Goal: Task Accomplishment & Management: Use online tool/utility

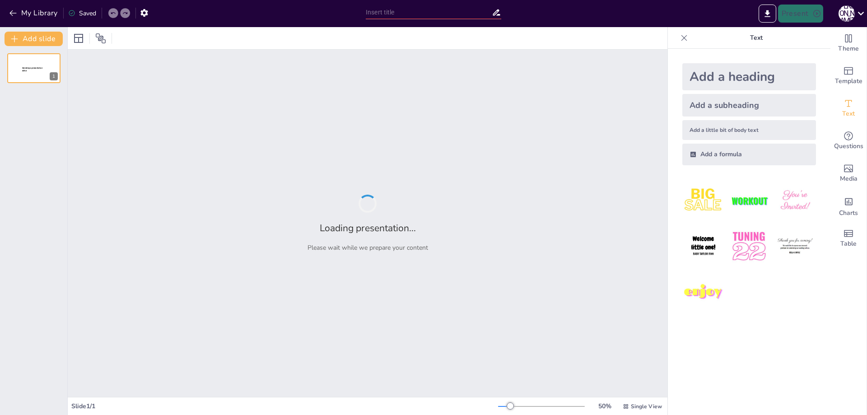
type input "Simplifying Your Utility Management: Leave the Paperwork to Us"
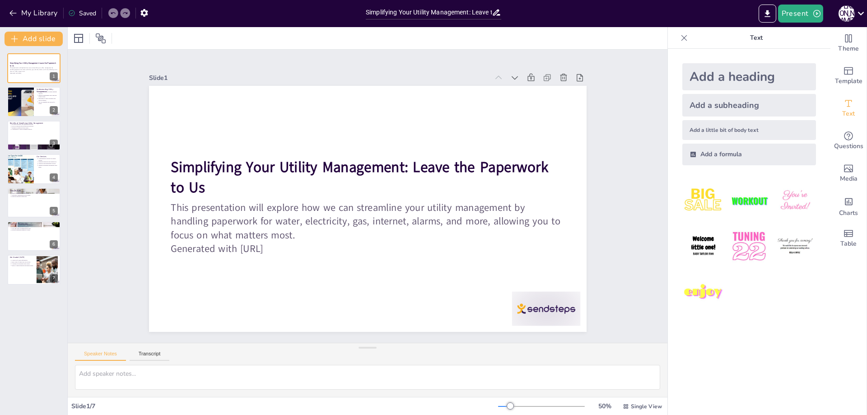
click at [98, 409] on div "Slide 1 / 7" at bounding box center [284, 406] width 427 height 9
click at [42, 100] on button at bounding box center [39, 94] width 11 height 11
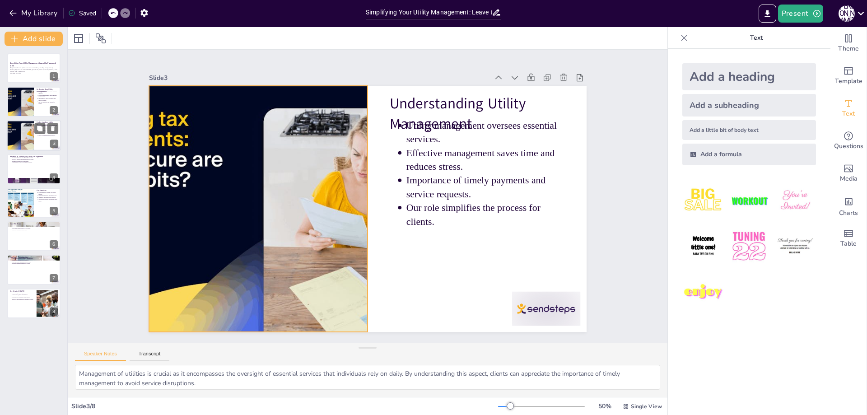
click at [25, 136] on div at bounding box center [20, 135] width 51 height 31
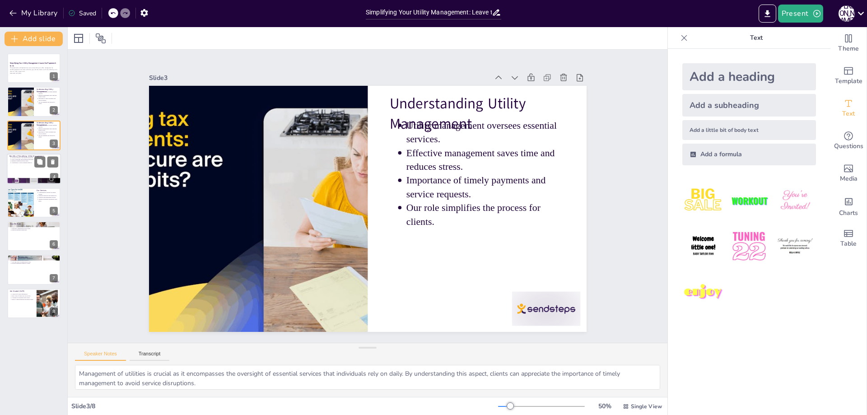
click at [37, 170] on div at bounding box center [34, 169] width 54 height 31
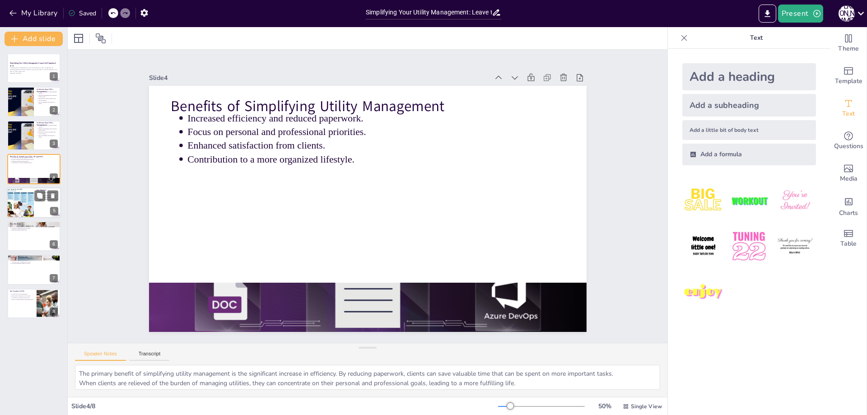
click at [40, 206] on div at bounding box center [34, 202] width 54 height 31
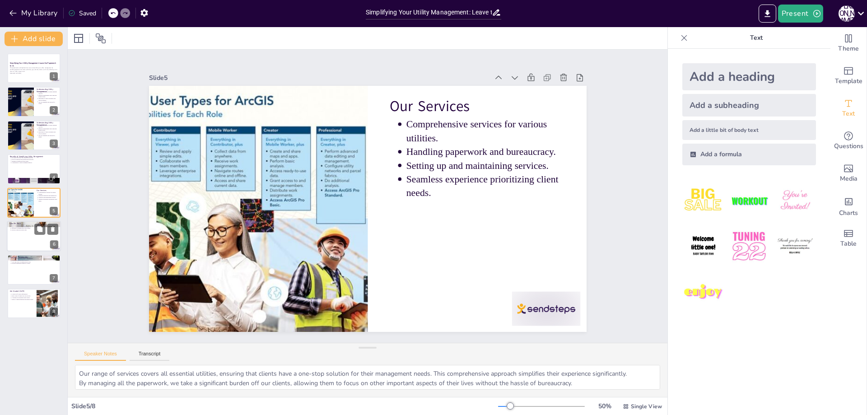
click at [40, 245] on div at bounding box center [34, 236] width 54 height 31
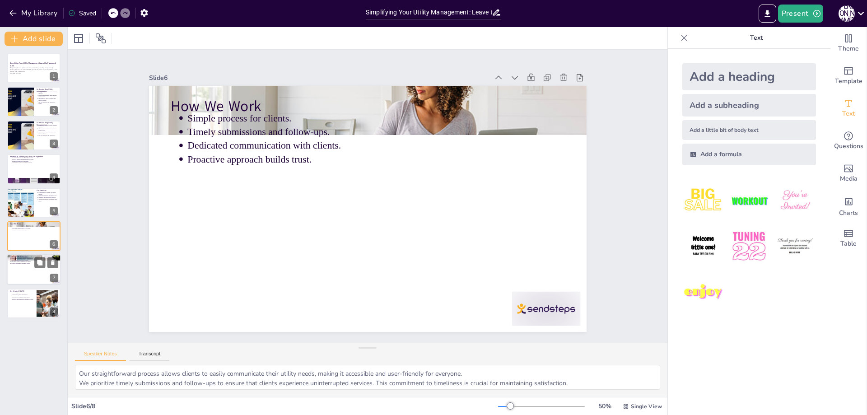
click at [36, 278] on div at bounding box center [34, 270] width 54 height 31
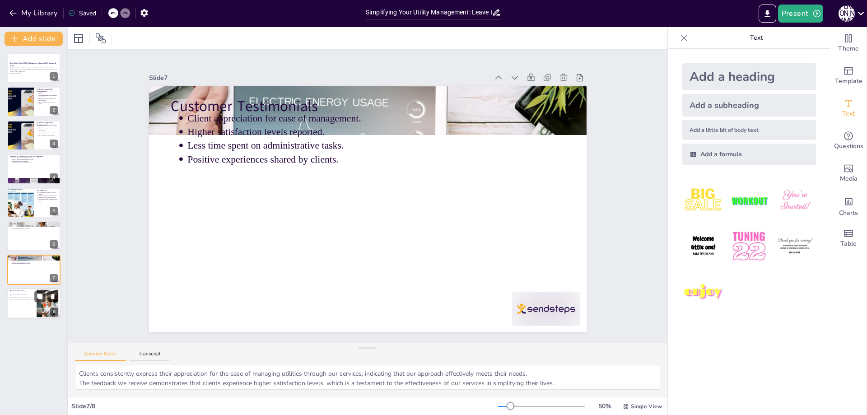
click at [31, 307] on div at bounding box center [34, 303] width 54 height 31
type textarea "Reaching out to us is the first step toward simplifying your utility management…"
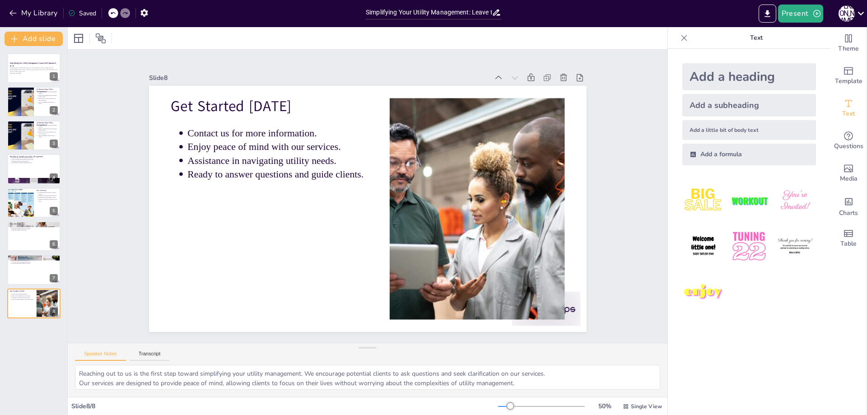
click at [682, 39] on icon at bounding box center [685, 38] width 6 height 6
